Goal: Task Accomplishment & Management: Manage account settings

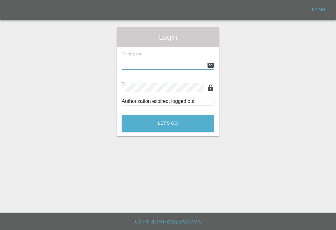
scroll to position [10, 0]
click at [185, 61] on input "text" at bounding box center [163, 65] width 82 height 9
type input "[EMAIL_ADDRESS][DOMAIN_NAME]"
click at [168, 115] on button "Let's Go" at bounding box center [168, 123] width 92 height 17
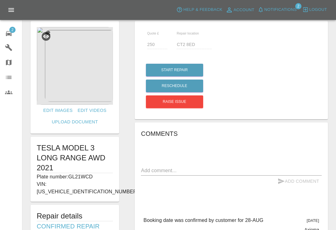
click at [13, 36] on div "2" at bounding box center [13, 32] width 17 height 9
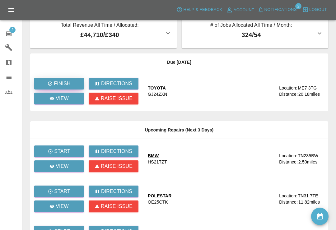
click at [67, 84] on p "Finish" at bounding box center [62, 83] width 16 height 7
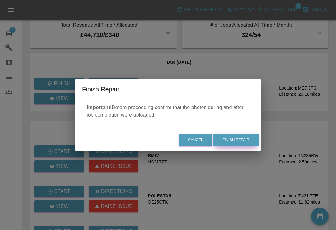
click at [240, 141] on button "Finish Repair" at bounding box center [235, 140] width 45 height 13
click at [232, 140] on div "Cancel Finish Repair" at bounding box center [168, 140] width 186 height 21
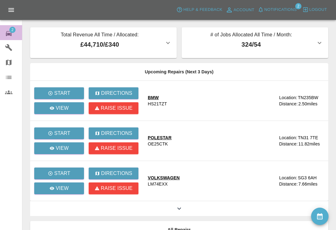
click at [11, 34] on icon at bounding box center [9, 33] width 6 height 5
click at [319, 214] on icon "availability" at bounding box center [319, 216] width 7 height 7
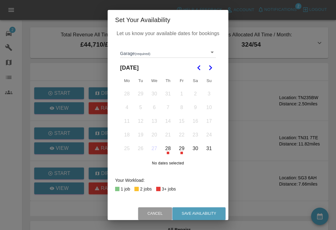
click at [208, 45] on div "Garage (required) ​" at bounding box center [168, 50] width 96 height 16
click at [207, 44] on div "Garage (required) ​" at bounding box center [168, 50] width 96 height 16
click at [211, 56] on body "Axioma Help & Feedback Account Notifications 2 Logout 2 Repair home Garages Map…" at bounding box center [168, 157] width 336 height 314
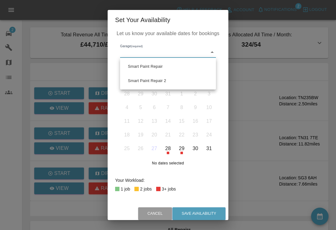
click at [167, 82] on li "Smart Paint Repair 2" at bounding box center [168, 81] width 93 height 14
type input "68777e42aa6a988063456d0d"
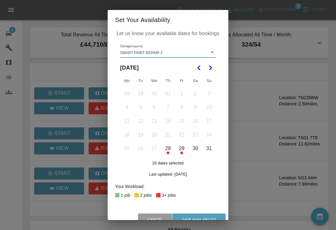
click at [208, 66] on icon "Go to the Next Month" at bounding box center [209, 67] width 7 height 7
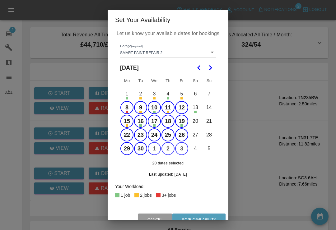
click at [127, 108] on button "8" at bounding box center [126, 107] width 13 height 13
click at [168, 108] on button "11" at bounding box center [167, 107] width 13 height 13
click at [182, 108] on button "12" at bounding box center [181, 107] width 13 height 13
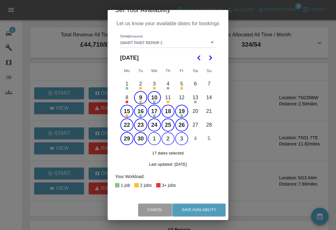
scroll to position [10, 0]
click at [126, 111] on button "15" at bounding box center [126, 111] width 13 height 13
click at [139, 110] on button "16" at bounding box center [140, 111] width 13 height 13
click at [150, 113] on button "17" at bounding box center [154, 111] width 13 height 13
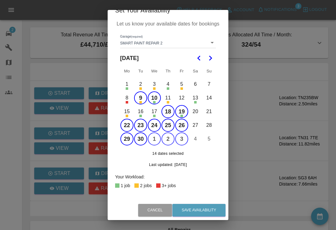
click at [181, 111] on button "19" at bounding box center [181, 111] width 13 height 13
click at [195, 208] on button "Save Availability" at bounding box center [198, 210] width 53 height 13
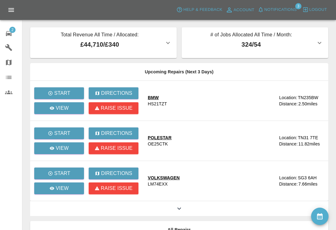
click at [320, 215] on icon "availability" at bounding box center [320, 216] width 6 height 6
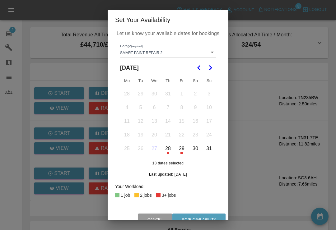
click at [211, 50] on body "Axioma Help & Feedback Account Notifications 3 Logout 2 Repair home Garages Map…" at bounding box center [168, 157] width 336 height 314
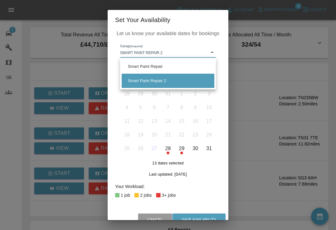
click at [161, 68] on li "Smart Paint Repair" at bounding box center [168, 66] width 93 height 14
type input "679a0979904d91245c525316"
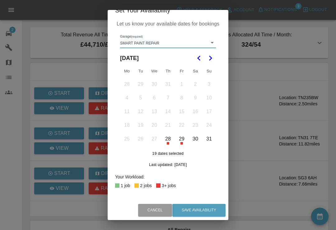
click at [210, 56] on icon "Go to the Next Month" at bounding box center [209, 57] width 7 height 7
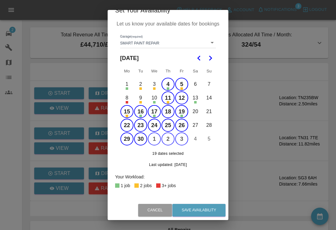
click at [164, 84] on button "4" at bounding box center [167, 84] width 13 height 13
click at [180, 88] on button "5" at bounding box center [181, 84] width 13 height 13
click at [126, 113] on button "15" at bounding box center [126, 111] width 13 height 13
click at [138, 113] on button "16" at bounding box center [140, 111] width 13 height 13
click at [125, 113] on button "15" at bounding box center [126, 111] width 13 height 13
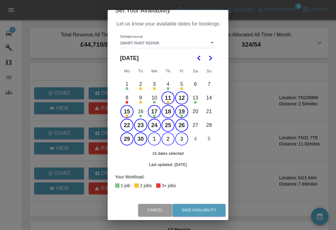
click at [137, 114] on button "16" at bounding box center [140, 111] width 13 height 13
click at [167, 101] on button "11" at bounding box center [167, 97] width 13 height 13
click at [154, 98] on button "10" at bounding box center [154, 97] width 13 height 13
click at [180, 100] on button "12" at bounding box center [181, 97] width 13 height 13
click at [124, 114] on button "15" at bounding box center [126, 111] width 13 height 13
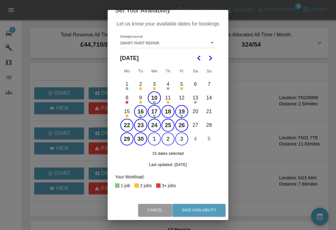
click at [139, 124] on button "23" at bounding box center [140, 125] width 13 height 13
click at [199, 207] on button "Save Availability" at bounding box center [198, 210] width 53 height 13
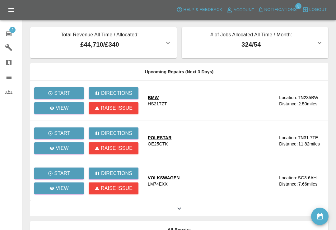
click at [267, 9] on span "Notifications" at bounding box center [280, 9] width 32 height 7
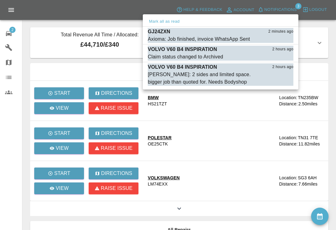
click at [281, 83] on button "Mark as read" at bounding box center [279, 82] width 27 height 7
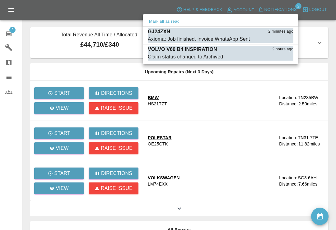
click at [282, 57] on button "Mark as read" at bounding box center [279, 56] width 27 height 7
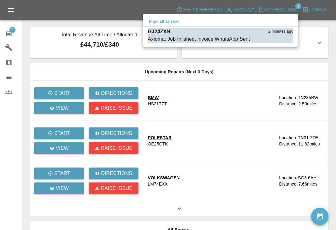
click at [285, 39] on button "Mark as read" at bounding box center [279, 39] width 27 height 7
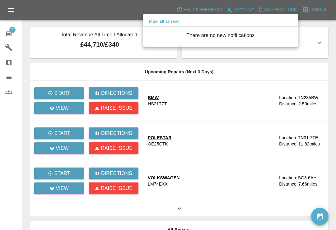
click at [331, 20] on div at bounding box center [168, 115] width 336 height 230
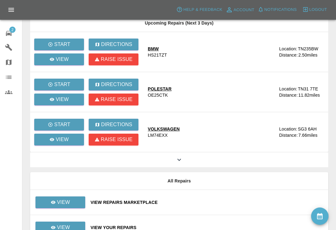
scroll to position [74, 0]
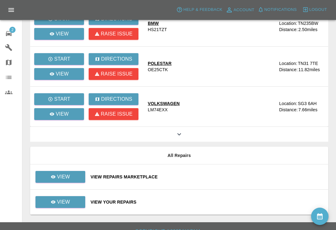
click at [216, 177] on div "View Repairs Marketplace" at bounding box center [206, 177] width 232 height 6
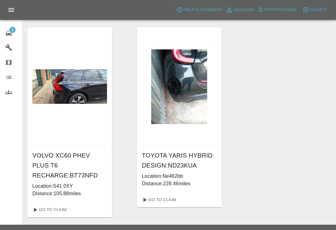
click at [10, 31] on span "2" at bounding box center [12, 30] width 6 height 6
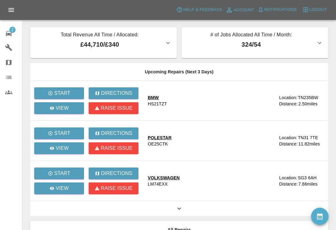
click at [322, 213] on icon "availability" at bounding box center [319, 216] width 7 height 7
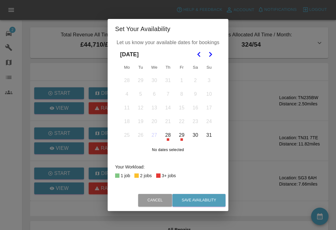
click at [215, 51] on button "Go to the Next Month" at bounding box center [210, 54] width 11 height 11
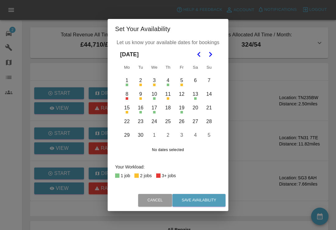
click at [250, 89] on div "Set Your Availability Let us know your available dates for bookings September 2…" at bounding box center [168, 115] width 336 height 230
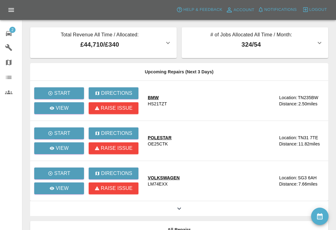
click at [319, 223] on button "availability" at bounding box center [319, 216] width 17 height 17
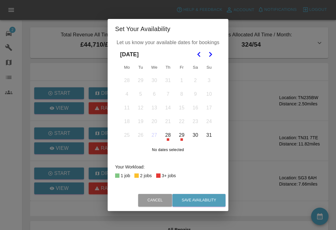
click at [196, 56] on icon "Go to the Previous Month" at bounding box center [198, 54] width 7 height 7
click at [214, 52] on button "Go to the Next Month" at bounding box center [210, 54] width 11 height 11
click at [211, 55] on polygon "Go to the Next Month" at bounding box center [210, 54] width 3 height 5
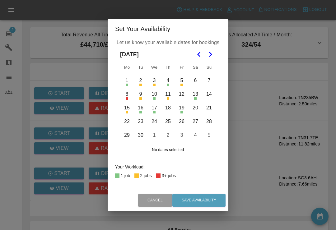
click at [16, 128] on div "Set Your Availability Let us know your available dates for bookings September 2…" at bounding box center [168, 115] width 336 height 230
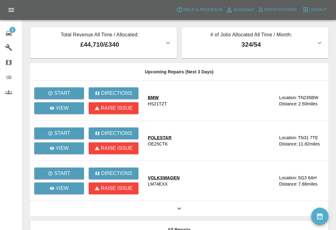
click at [9, 33] on icon at bounding box center [9, 33] width 6 height 5
click at [323, 217] on icon "availability" at bounding box center [319, 216] width 7 height 7
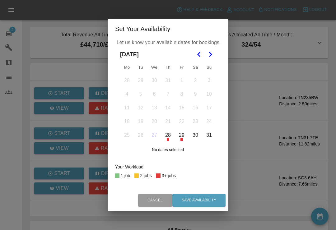
click at [206, 55] on icon "Go to the Next Month" at bounding box center [209, 54] width 7 height 7
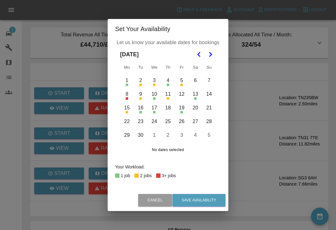
click at [243, 143] on div "Set Your Availability Let us know your available dates for bookings September 2…" at bounding box center [168, 115] width 336 height 230
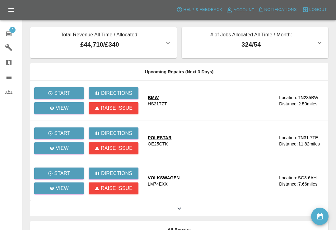
click at [331, 66] on main "Total Revenue All Time / Allocated: £44,710 / £340 Smart Paint Repair : £37,660…" at bounding box center [168, 148] width 336 height 297
click at [263, 8] on icon "button" at bounding box center [260, 10] width 6 height 6
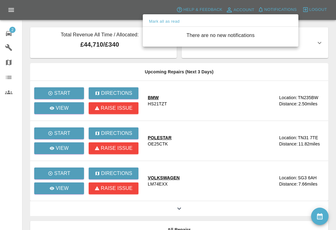
click at [166, 21] on button "Mark all as read" at bounding box center [164, 21] width 33 height 7
click at [4, 32] on div at bounding box center [168, 115] width 336 height 230
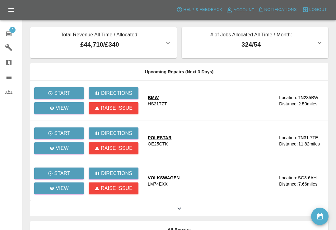
click at [11, 32] on span "2" at bounding box center [12, 30] width 6 height 6
click at [156, 99] on div "BMW" at bounding box center [157, 97] width 19 height 6
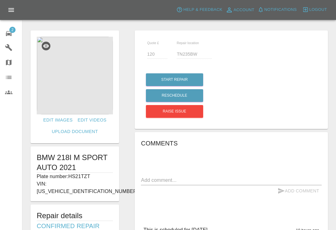
click at [11, 31] on span "2" at bounding box center [12, 30] width 6 height 6
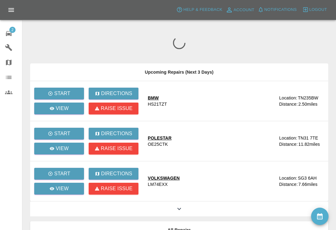
click at [323, 212] on button "availability" at bounding box center [319, 216] width 17 height 17
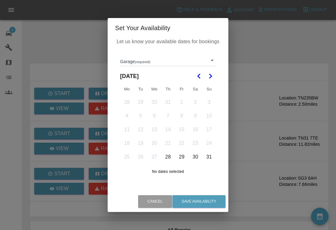
click at [214, 61] on body "Axioma Help & Feedback Account Notifications 0 Logout 2 Repair home Garages Map…" at bounding box center [168, 157] width 336 height 314
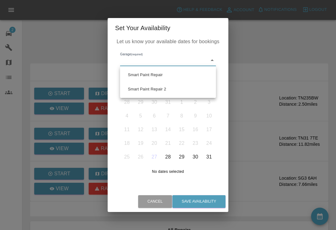
click at [160, 73] on li "Smart Paint Repair" at bounding box center [168, 75] width 93 height 14
type input "679a0979904d91245c525316"
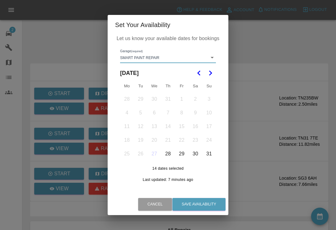
click at [209, 72] on icon "Go to the Next Month" at bounding box center [209, 72] width 7 height 7
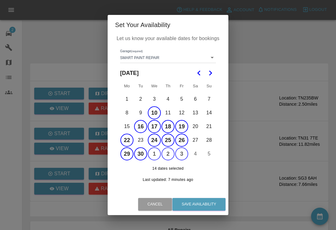
click at [155, 113] on button "10" at bounding box center [154, 112] width 13 height 13
click at [212, 203] on button "Save Availability" at bounding box center [198, 204] width 53 height 13
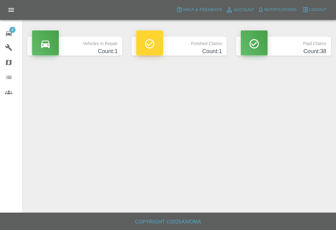
click at [14, 30] on span "4" at bounding box center [12, 30] width 6 height 6
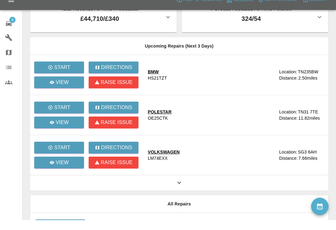
scroll to position [74, 0]
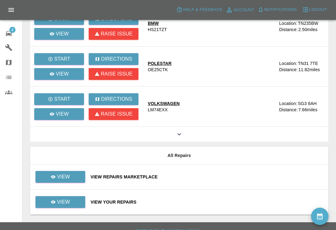
click at [196, 201] on div "View Your Repairs" at bounding box center [206, 202] width 232 height 6
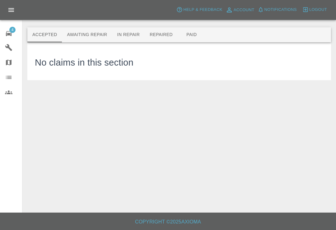
click at [193, 34] on button "Paid" at bounding box center [191, 34] width 28 height 15
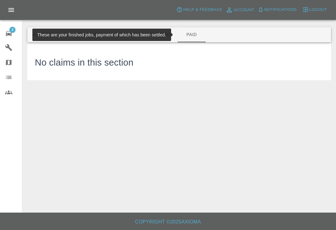
click at [199, 34] on button "Paid" at bounding box center [191, 34] width 28 height 15
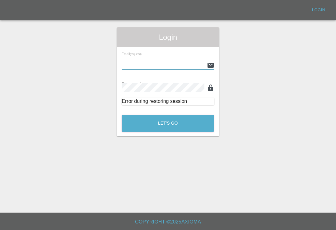
click at [189, 66] on input "text" at bounding box center [163, 65] width 82 height 9
type input "[EMAIL_ADDRESS][DOMAIN_NAME]"
click at [168, 123] on button "Let's Go" at bounding box center [168, 123] width 92 height 17
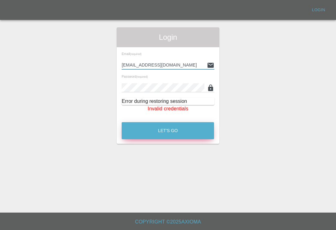
click at [183, 132] on button "Let's Go" at bounding box center [168, 130] width 92 height 17
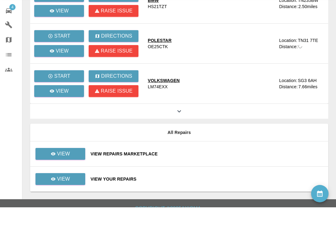
scroll to position [74, 0]
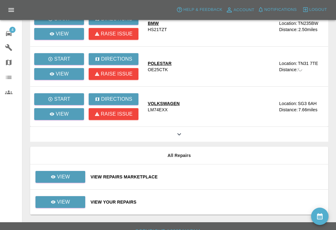
click at [213, 178] on div "View Repairs Marketplace" at bounding box center [206, 177] width 232 height 6
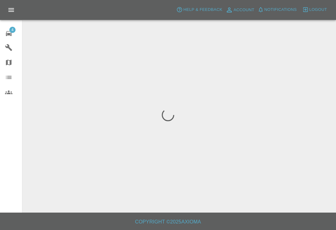
click at [10, 36] on icon at bounding box center [8, 33] width 7 height 7
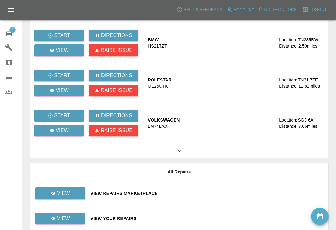
scroll to position [74, 0]
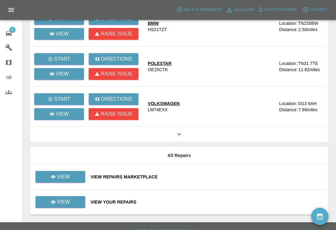
click at [189, 204] on div "View Your Repairs" at bounding box center [206, 202] width 232 height 6
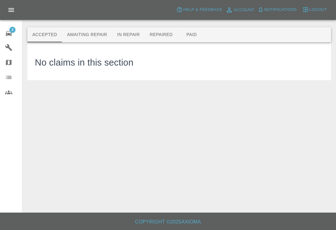
click at [194, 39] on button "Paid" at bounding box center [191, 34] width 28 height 15
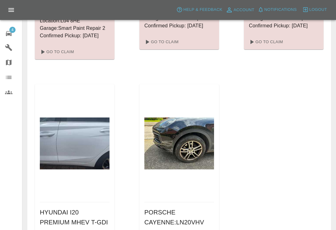
scroll to position [2667, 0]
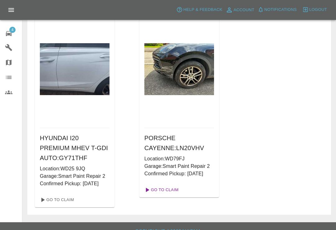
click at [166, 191] on link "Go To Claim" at bounding box center [161, 190] width 38 height 10
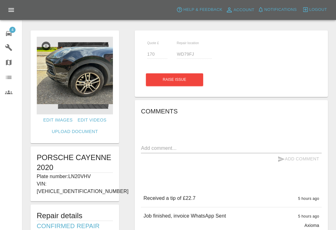
click at [54, 97] on img at bounding box center [75, 76] width 76 height 78
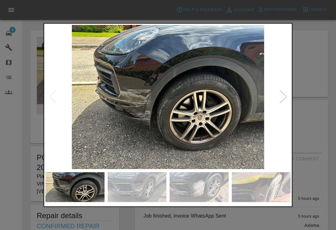
click at [284, 100] on div at bounding box center [283, 97] width 8 height 14
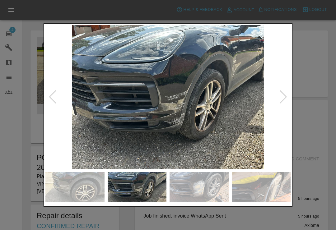
click at [285, 102] on div at bounding box center [283, 97] width 8 height 14
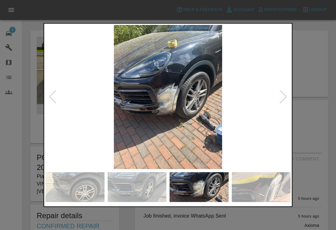
click at [286, 103] on div at bounding box center [283, 97] width 8 height 14
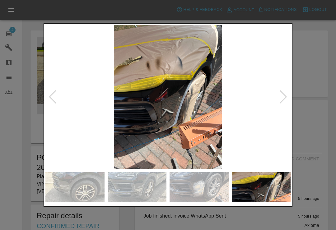
click at [283, 104] on div at bounding box center [283, 97] width 8 height 14
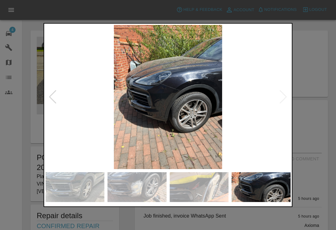
click at [285, 104] on img at bounding box center [167, 97] width 245 height 144
click at [48, 97] on img at bounding box center [167, 97] width 245 height 144
click at [53, 104] on div at bounding box center [52, 97] width 8 height 14
click at [52, 104] on div at bounding box center [52, 97] width 8 height 14
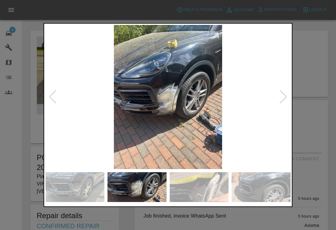
click at [54, 108] on img at bounding box center [167, 97] width 245 height 144
click at [51, 104] on div at bounding box center [52, 97] width 8 height 14
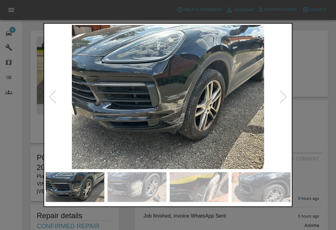
click at [50, 104] on div at bounding box center [52, 97] width 8 height 14
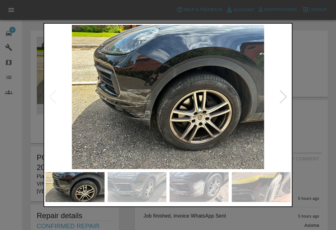
click at [235, 110] on img at bounding box center [167, 97] width 245 height 144
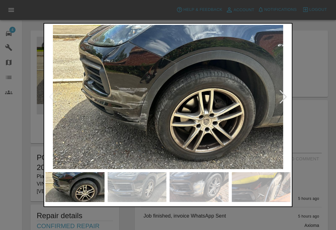
click at [286, 104] on div at bounding box center [283, 97] width 8 height 14
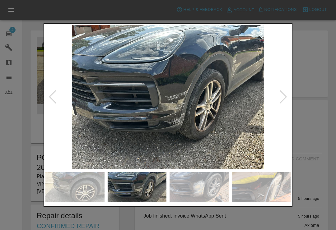
click at [286, 99] on div at bounding box center [283, 97] width 8 height 14
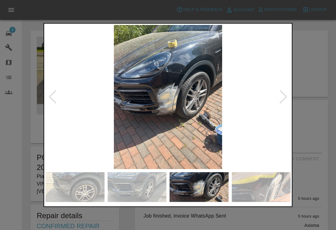
click at [281, 102] on div at bounding box center [283, 97] width 8 height 14
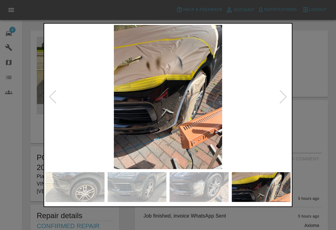
click at [286, 100] on div at bounding box center [283, 97] width 8 height 14
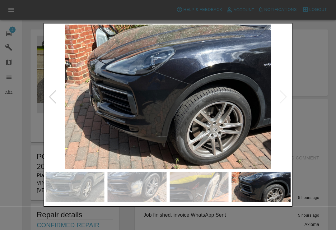
scroll to position [2, 0]
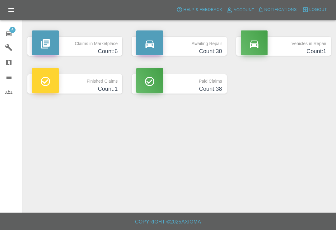
scroll to position [10, 0]
click at [12, 28] on span "6" at bounding box center [12, 30] width 6 height 6
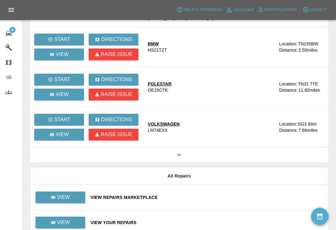
scroll to position [54, 0]
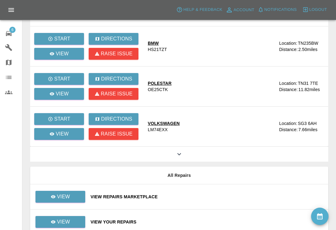
click at [217, 197] on div "View Repairs Marketplace" at bounding box center [206, 197] width 232 height 6
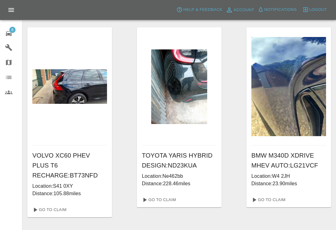
click at [12, 31] on span "6" at bounding box center [12, 30] width 6 height 6
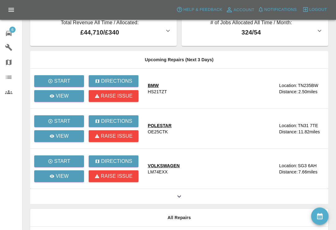
scroll to position [12, 0]
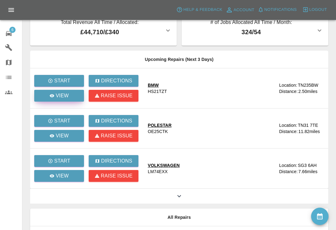
click at [70, 97] on link "View" at bounding box center [59, 96] width 50 height 12
